Goal: Task Accomplishment & Management: Use online tool/utility

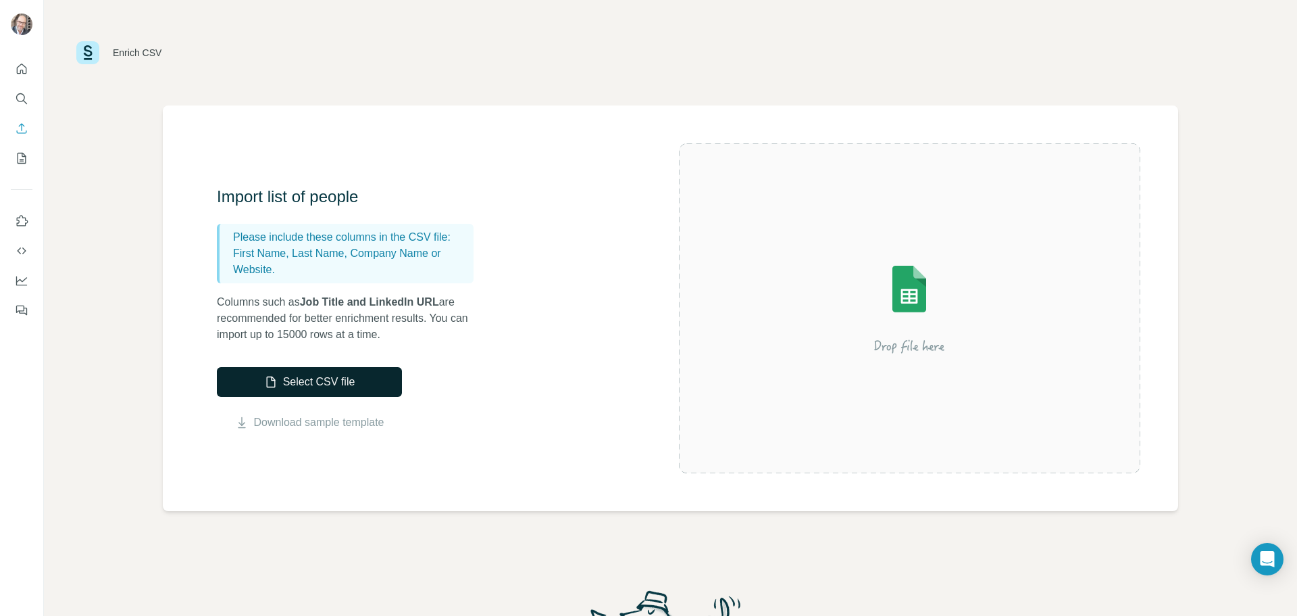
click at [319, 372] on button "Select CSV file" at bounding box center [309, 382] width 185 height 30
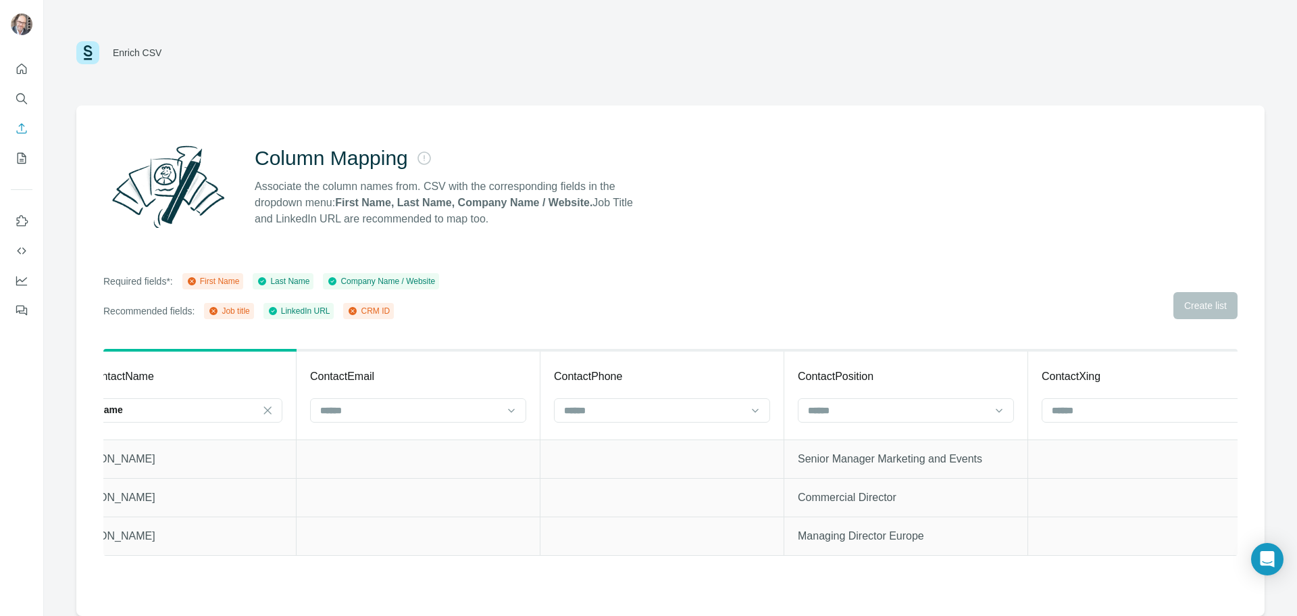
scroll to position [0, 64]
click at [381, 410] on input at bounding box center [398, 410] width 182 height 15
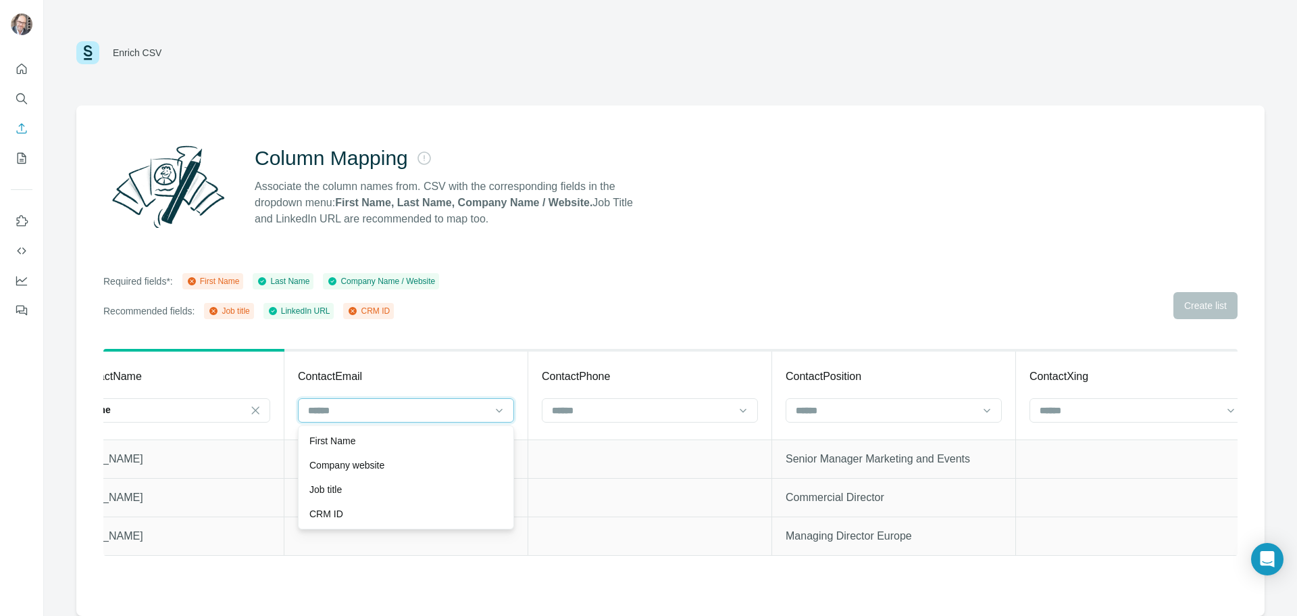
click at [393, 405] on input at bounding box center [398, 410] width 182 height 15
click at [833, 407] on input at bounding box center [886, 410] width 182 height 15
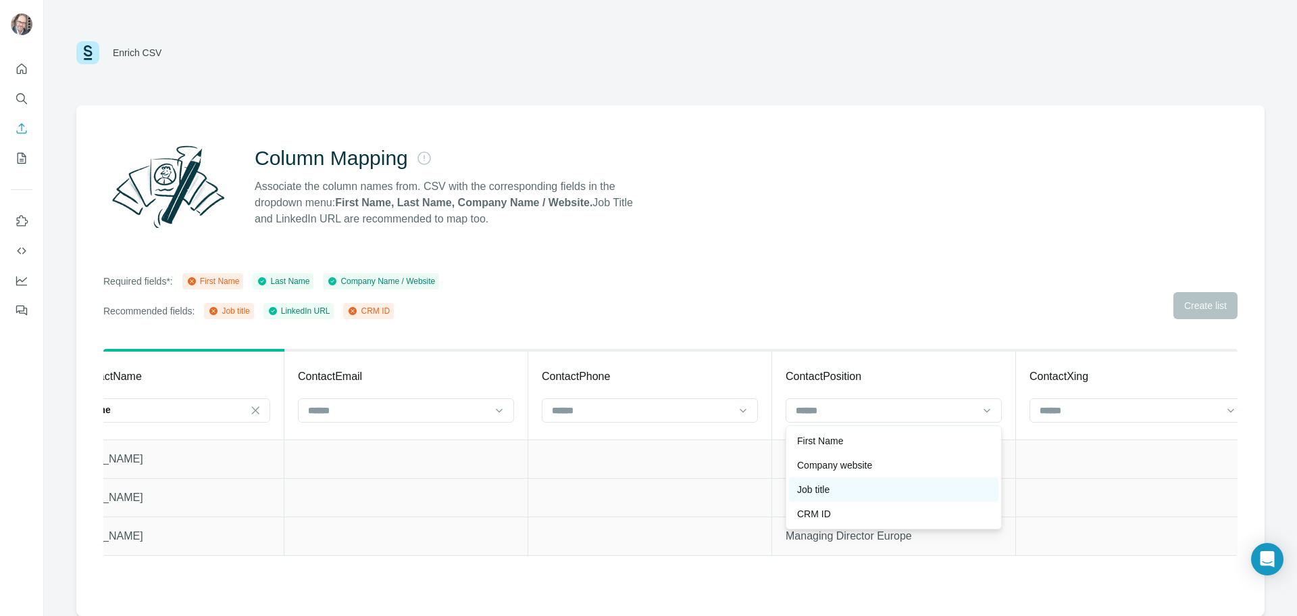
click at [840, 487] on div "Job title" at bounding box center [893, 490] width 193 height 14
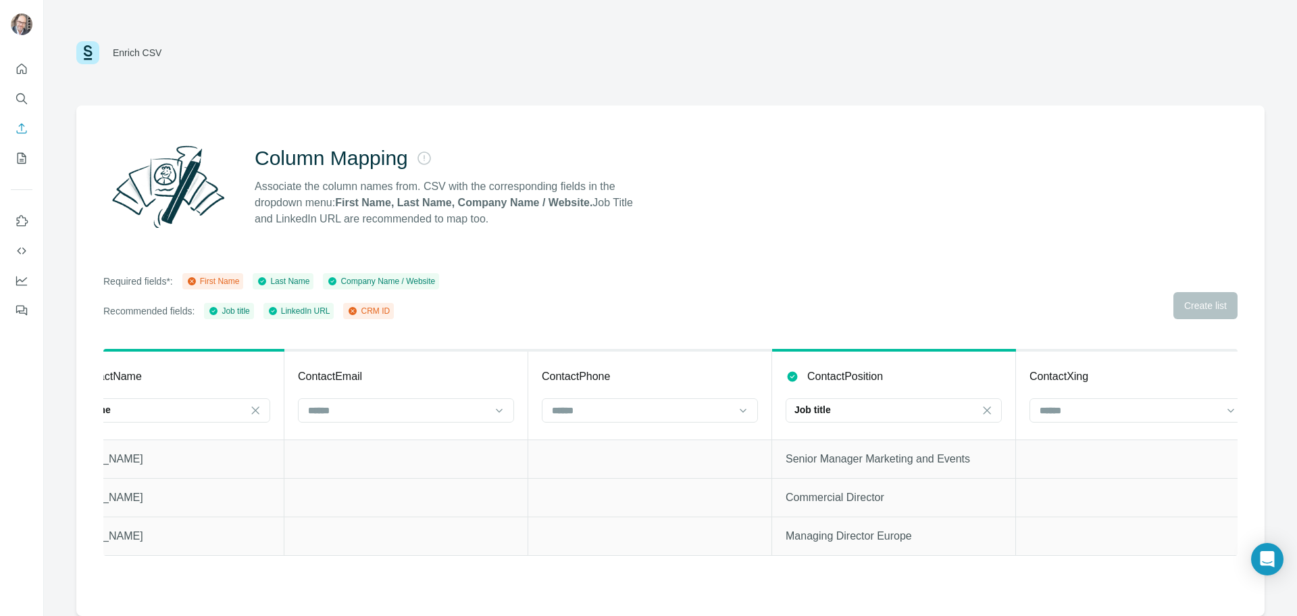
scroll to position [0, 0]
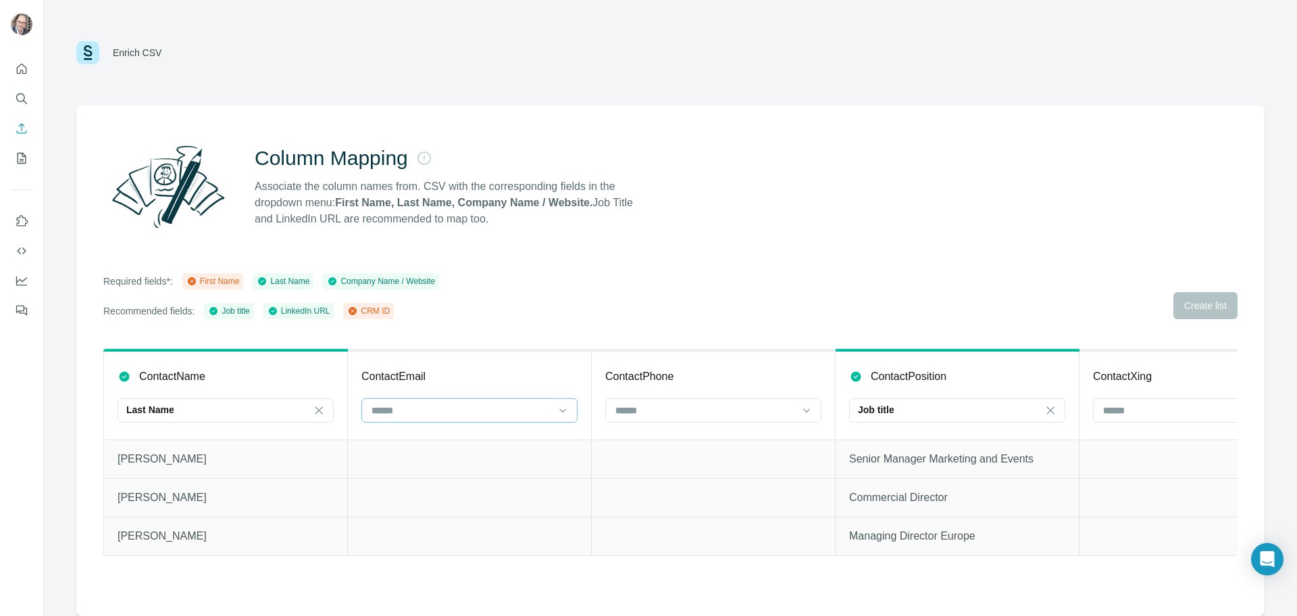
click at [471, 407] on input at bounding box center [461, 410] width 182 height 15
drag, startPoint x: 199, startPoint y: 189, endPoint x: 241, endPoint y: 291, distance: 110.9
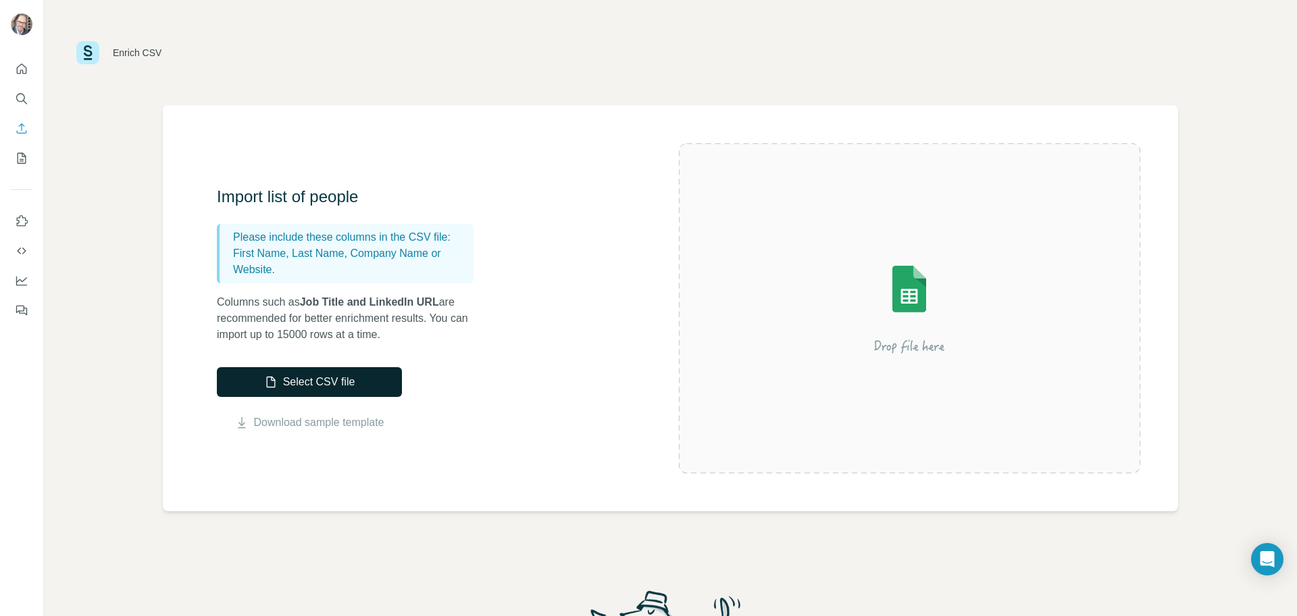
click at [311, 387] on button "Select CSV file" at bounding box center [309, 382] width 185 height 30
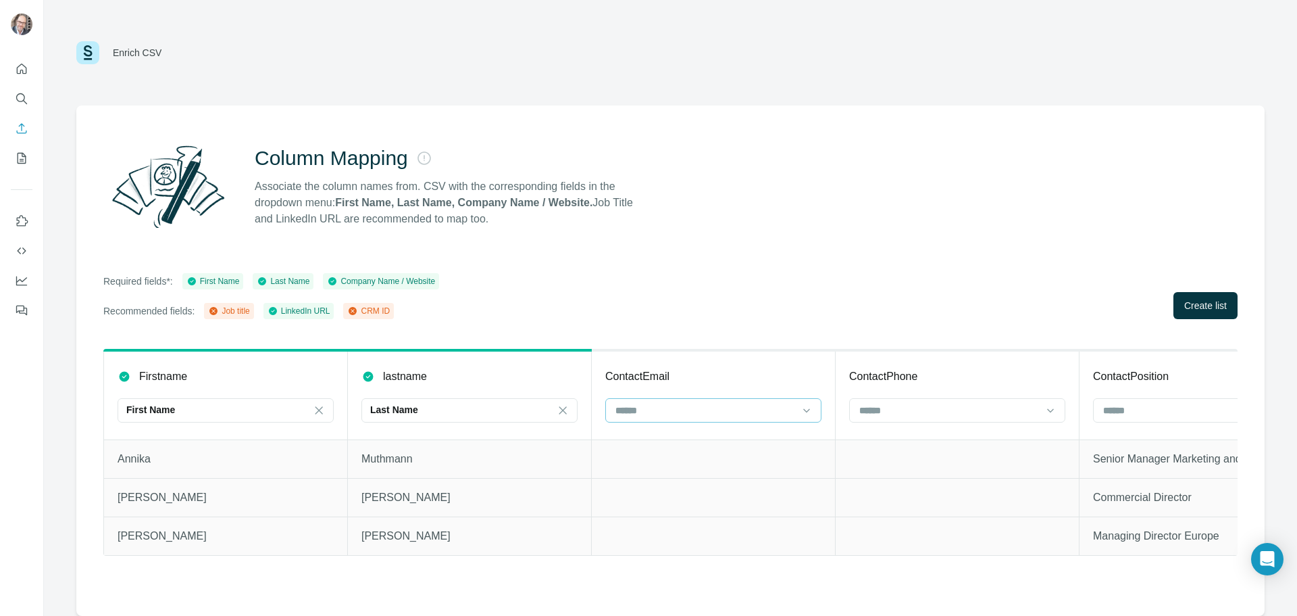
click at [686, 414] on input at bounding box center [705, 410] width 182 height 15
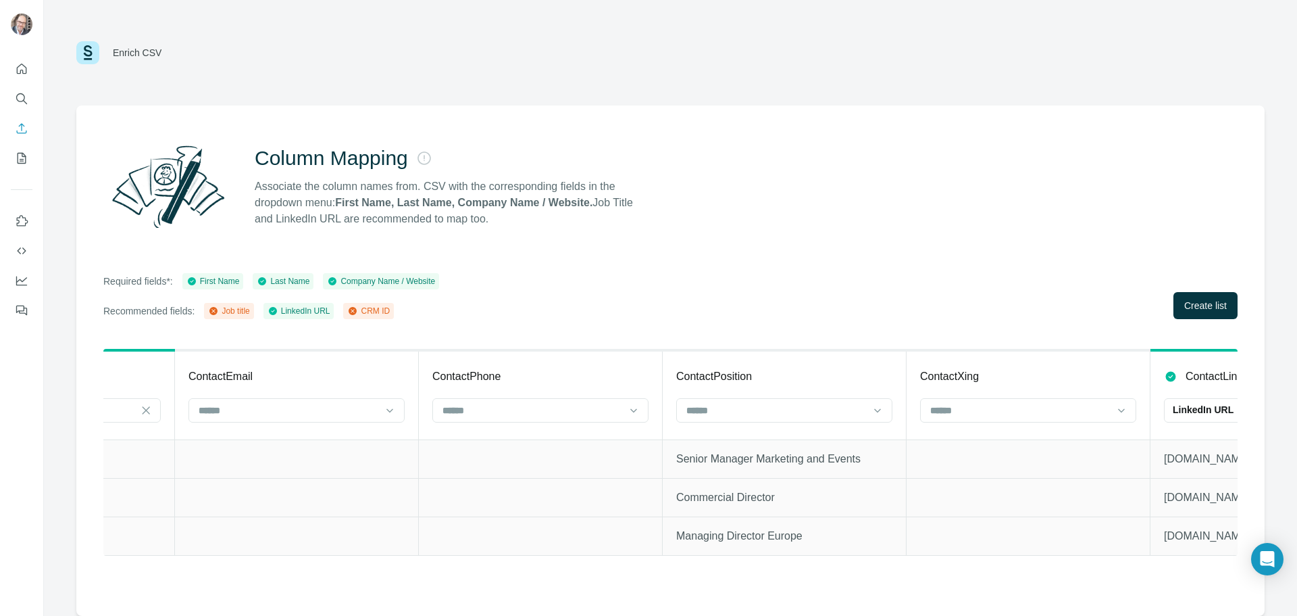
scroll to position [0, 425]
click at [747, 410] on input at bounding box center [768, 410] width 182 height 15
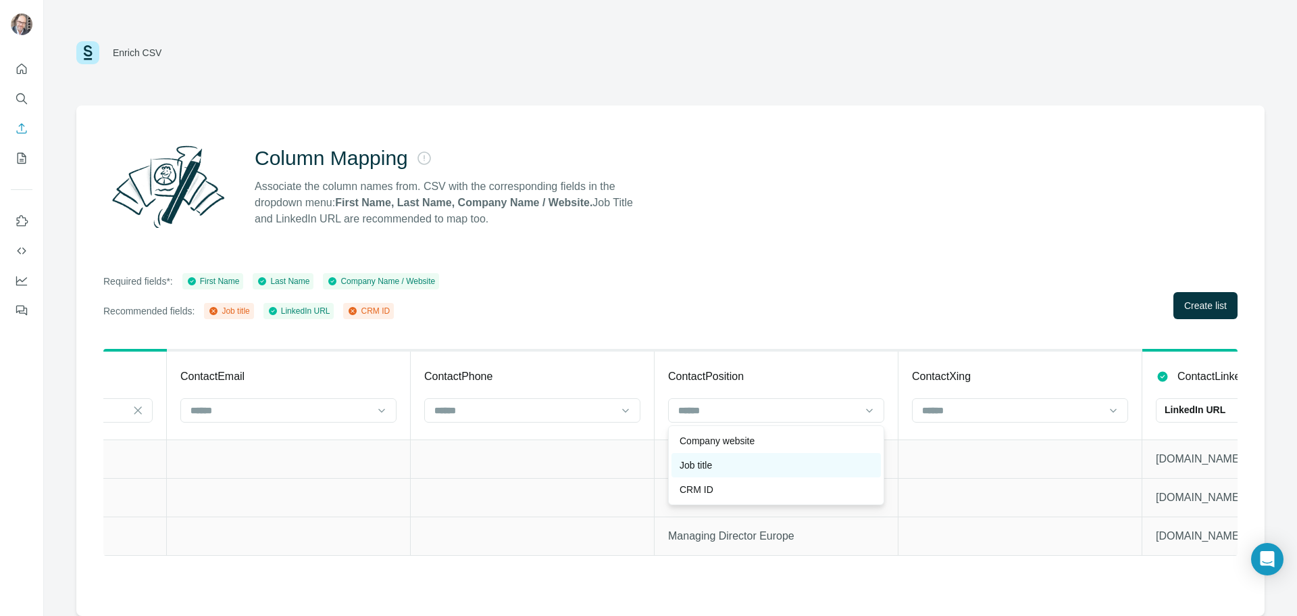
click at [725, 470] on div "Job title" at bounding box center [776, 465] width 193 height 14
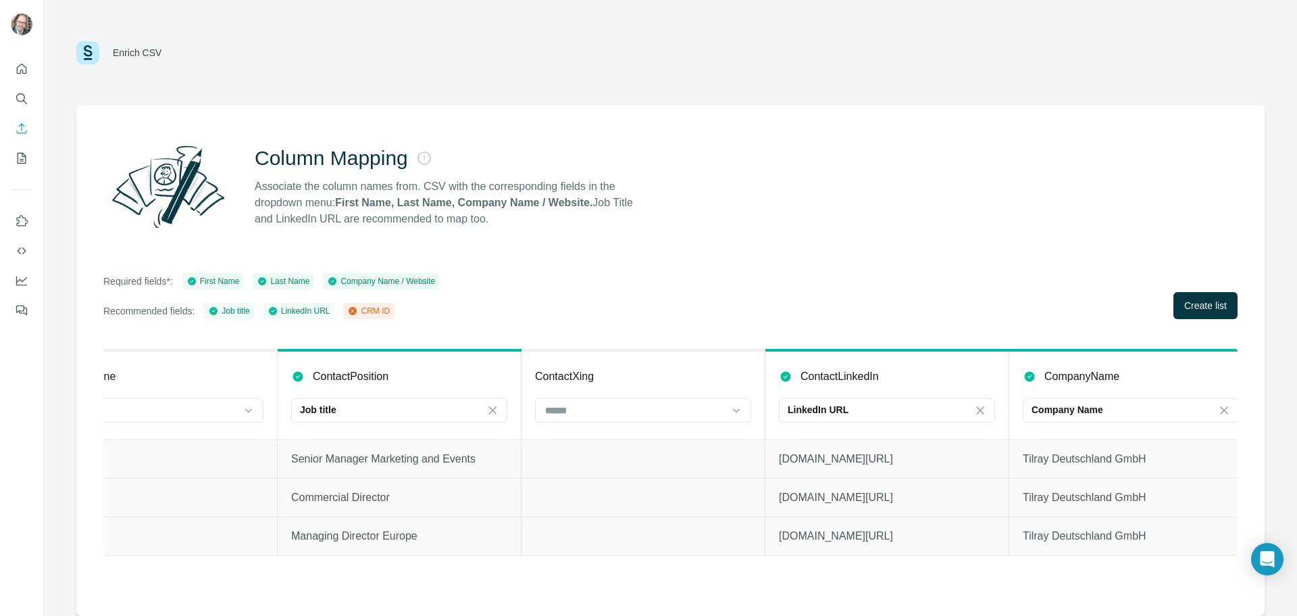
scroll to position [0, 818]
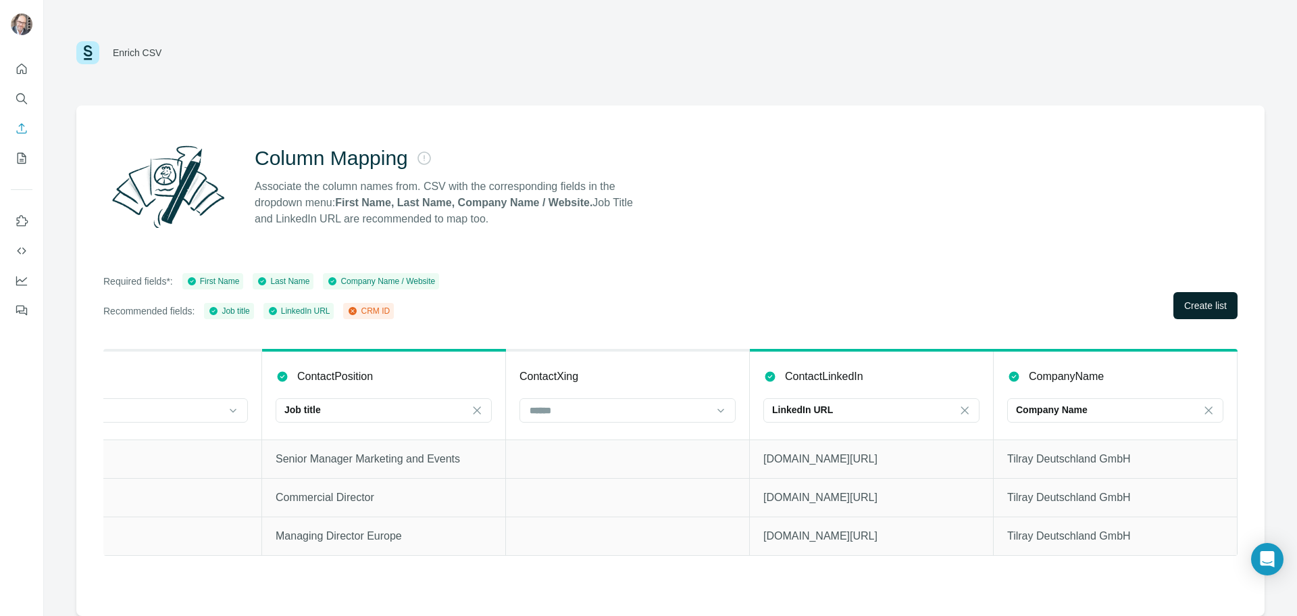
click at [1214, 306] on span "Create list" at bounding box center [1206, 306] width 43 height 14
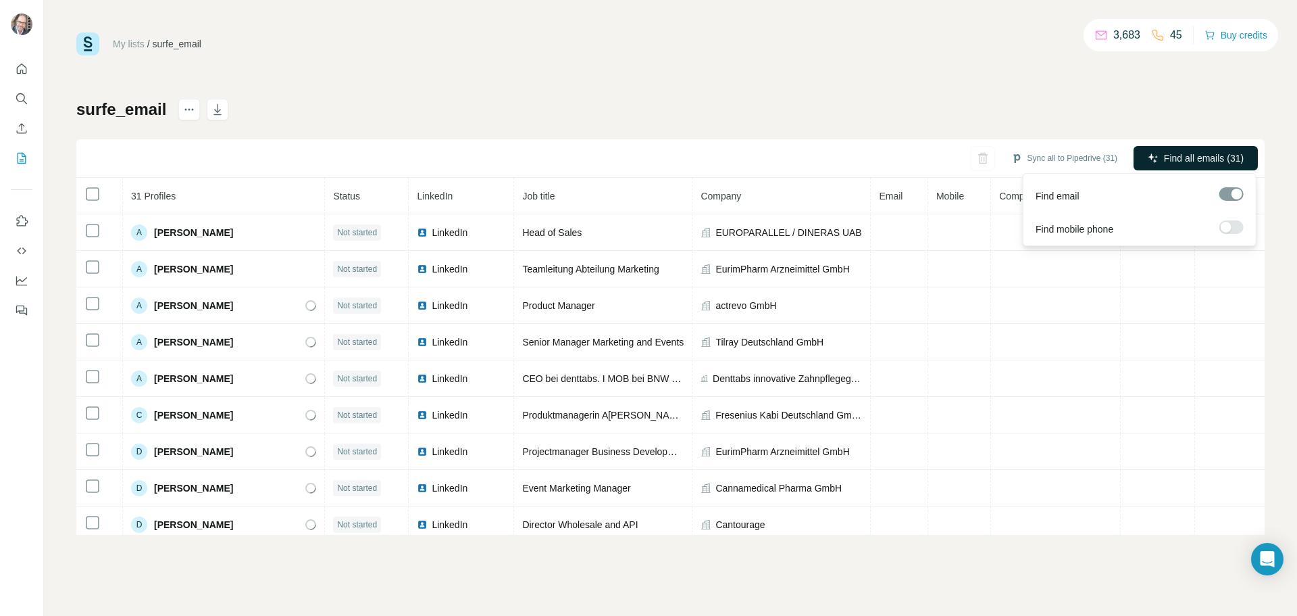
click at [1185, 168] on button "Find all emails (31)" at bounding box center [1196, 158] width 124 height 24
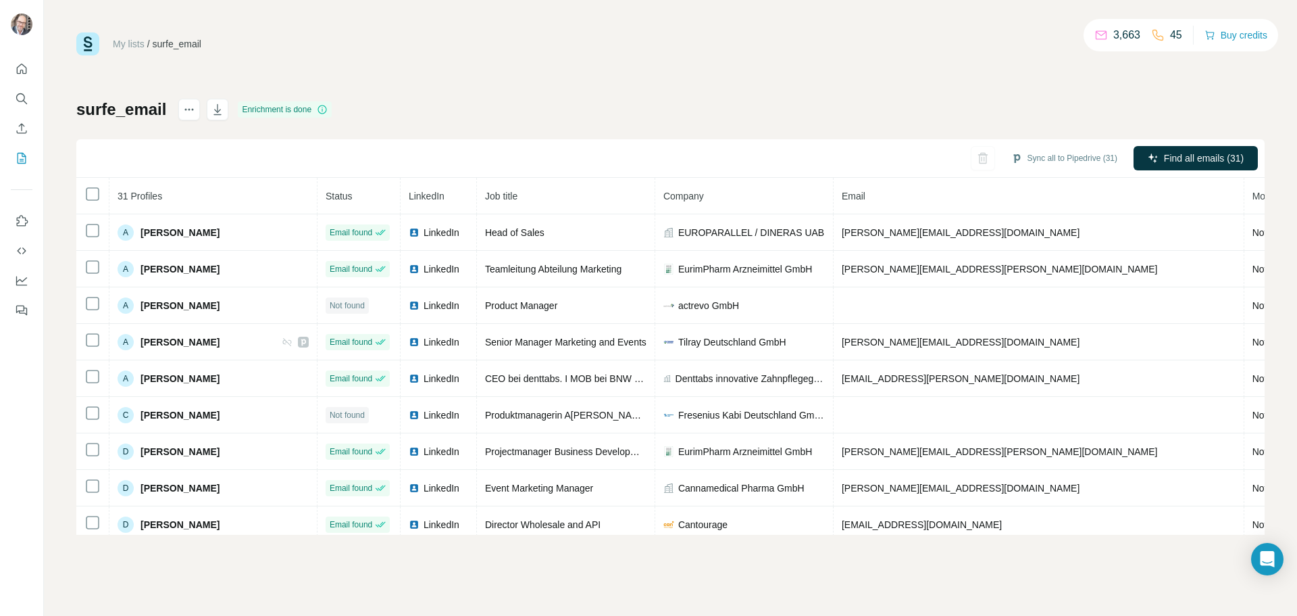
click at [568, 110] on div "surfe_email Enrichment is done Sync all to Pipedrive (31) Find all emails (31) …" at bounding box center [670, 317] width 1189 height 436
click at [221, 110] on icon "button" at bounding box center [218, 110] width 14 height 14
click at [784, 84] on div "My lists / surfe_email 3,663 45 Buy credits surfe_email Enrichment is done Sync…" at bounding box center [670, 283] width 1189 height 502
click at [218, 108] on icon "button" at bounding box center [218, 110] width 14 height 14
